Goal: Task Accomplishment & Management: Manage account settings

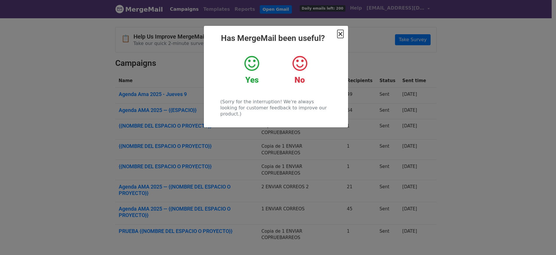
click at [343, 35] on span "×" at bounding box center [341, 34] width 6 height 8
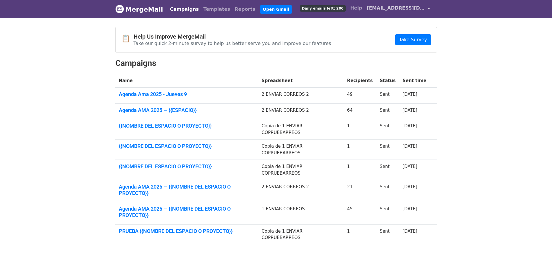
click at [379, 8] on span "[EMAIL_ADDRESS][DOMAIN_NAME]" at bounding box center [396, 8] width 58 height 7
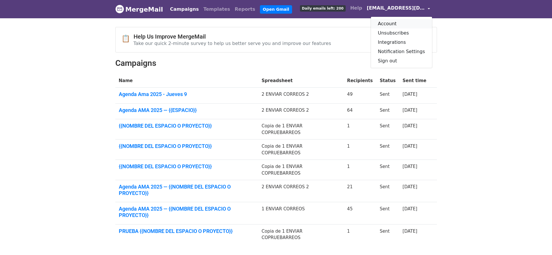
click at [389, 21] on link "Account" at bounding box center [401, 23] width 61 height 9
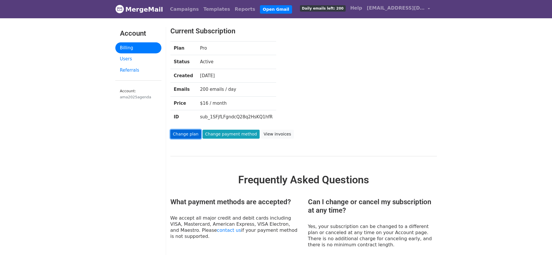
click at [189, 135] on link "Change plan" at bounding box center [185, 134] width 31 height 9
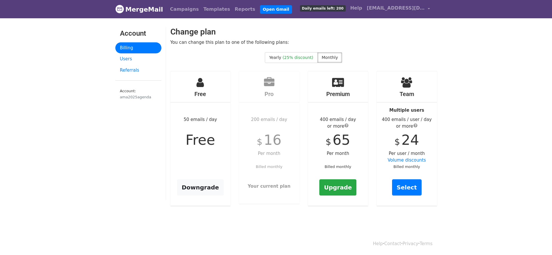
click at [202, 169] on div "Free 50 emails / day Free Downgrade" at bounding box center [200, 138] width 60 height 134
click at [204, 188] on link "Downgrade" at bounding box center [200, 187] width 47 height 16
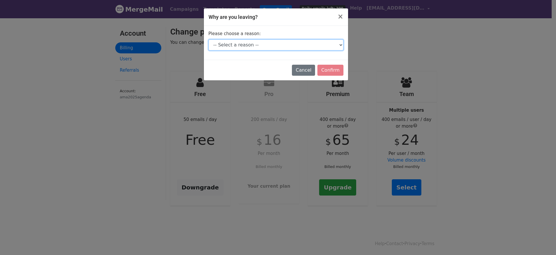
click at [269, 48] on select "-- Select a reason -- I don't send enough emails It's too expensive I had a tec…" at bounding box center [276, 44] width 135 height 11
click at [209, 39] on select "-- Select a reason -- I don't send enough emails It's too expensive I had a tec…" at bounding box center [276, 44] width 135 height 11
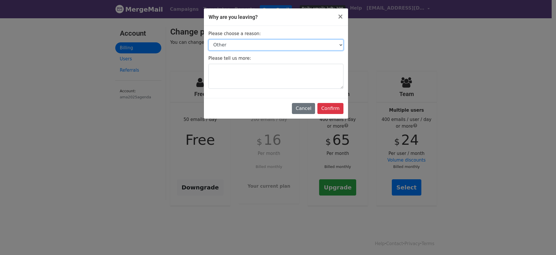
click at [315, 45] on select "-- Select a reason -- I don't send enough emails It's too expensive I had a tec…" at bounding box center [276, 44] width 135 height 11
select select "It's too expensive"
click at [209, 39] on select "-- Select a reason -- I don't send enough emails It's too expensive I had a tec…" at bounding box center [276, 44] width 135 height 11
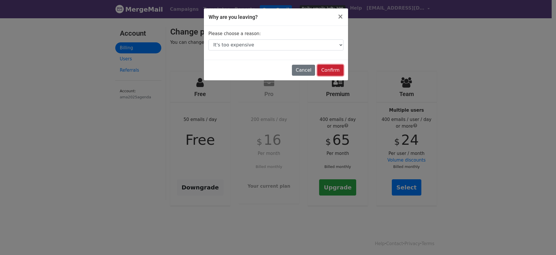
click at [332, 72] on input "Confirm" at bounding box center [331, 70] width 26 height 11
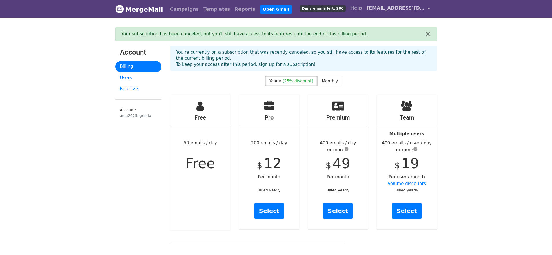
click at [391, 11] on span "[EMAIL_ADDRESS][DOMAIN_NAME]" at bounding box center [396, 8] width 58 height 7
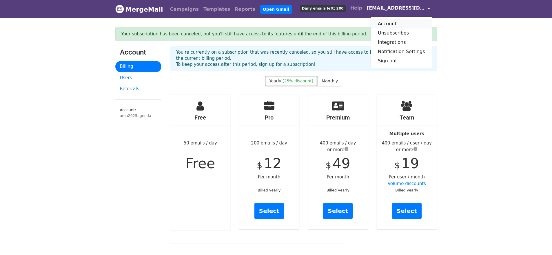
click at [396, 22] on link "Account" at bounding box center [401, 23] width 61 height 9
